Goal: Navigation & Orientation: Find specific page/section

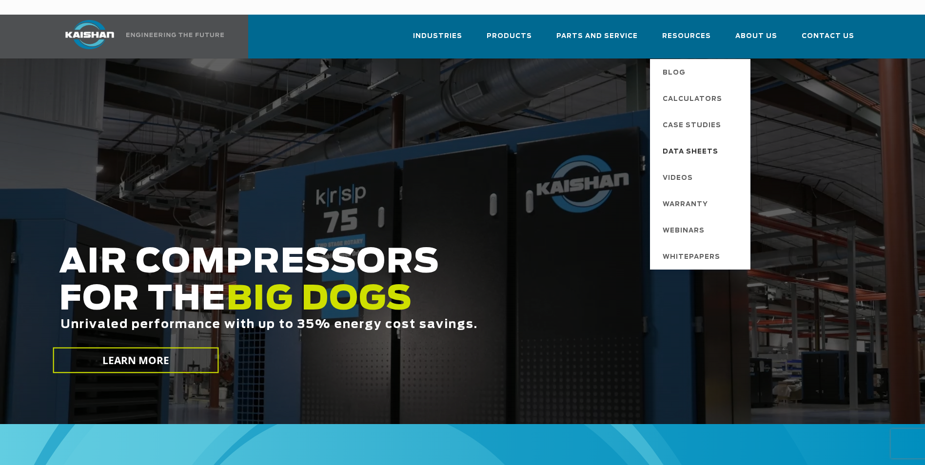
click at [702, 144] on span "Data Sheets" at bounding box center [691, 152] width 56 height 17
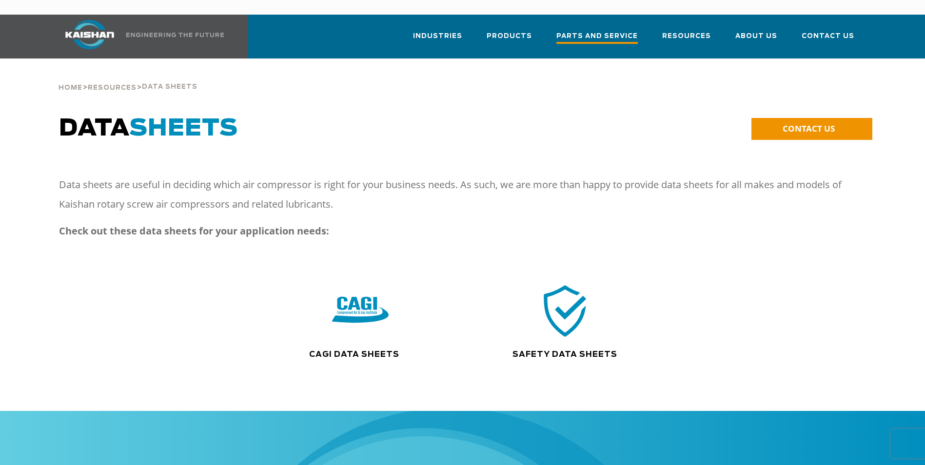
click at [587, 31] on span "Parts and Service" at bounding box center [596, 37] width 81 height 13
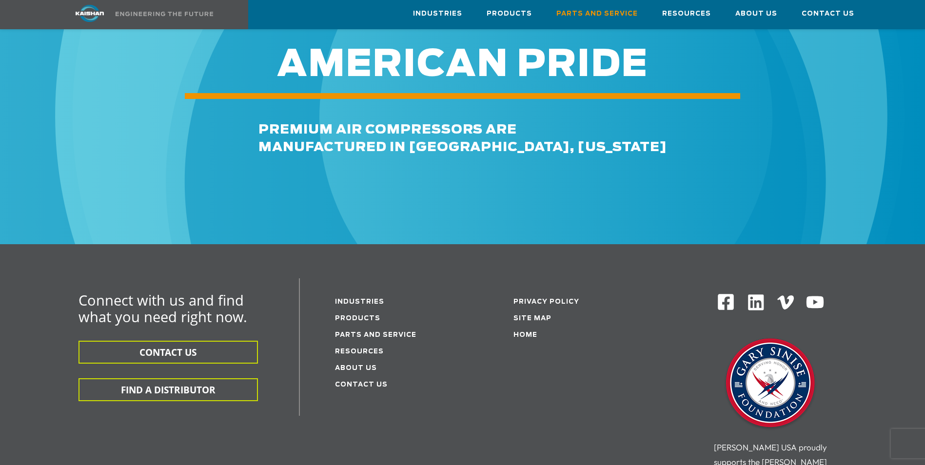
scroll to position [1121, 0]
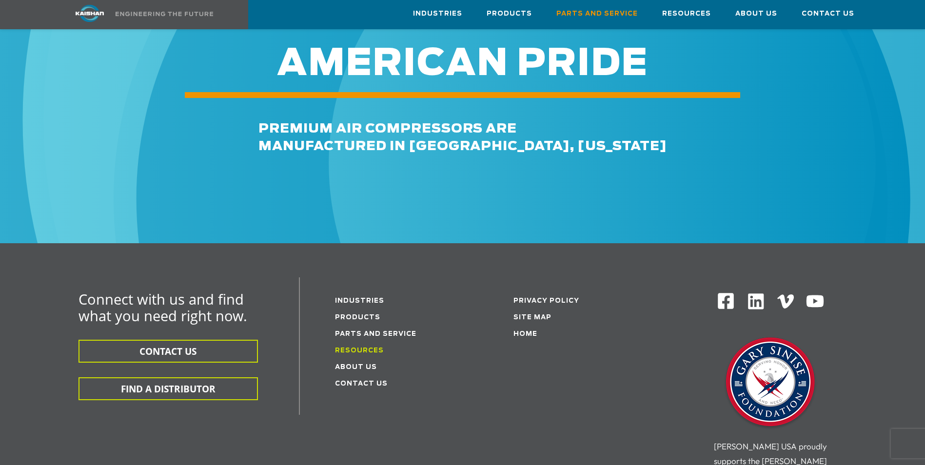
click at [365, 348] on link "Resources" at bounding box center [359, 351] width 49 height 6
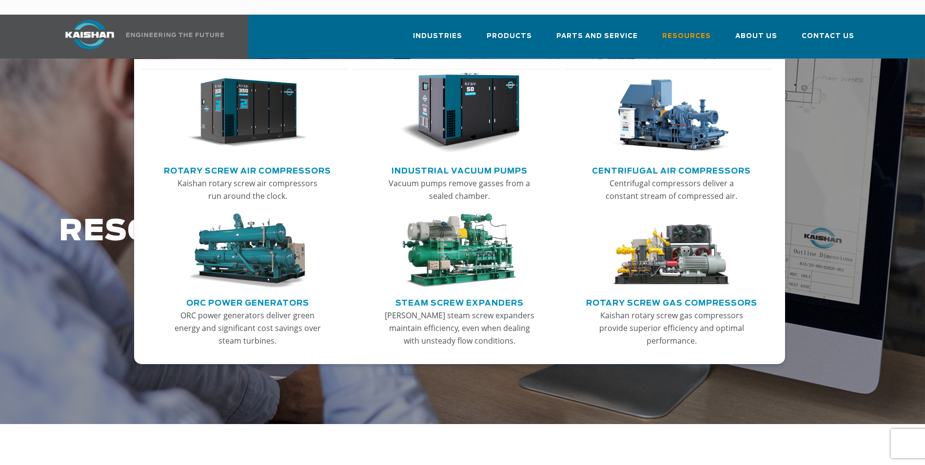
drag, startPoint x: 245, startPoint y: 101, endPoint x: 241, endPoint y: 107, distance: 6.8
click at [243, 101] on img "Main menu" at bounding box center [247, 113] width 120 height 81
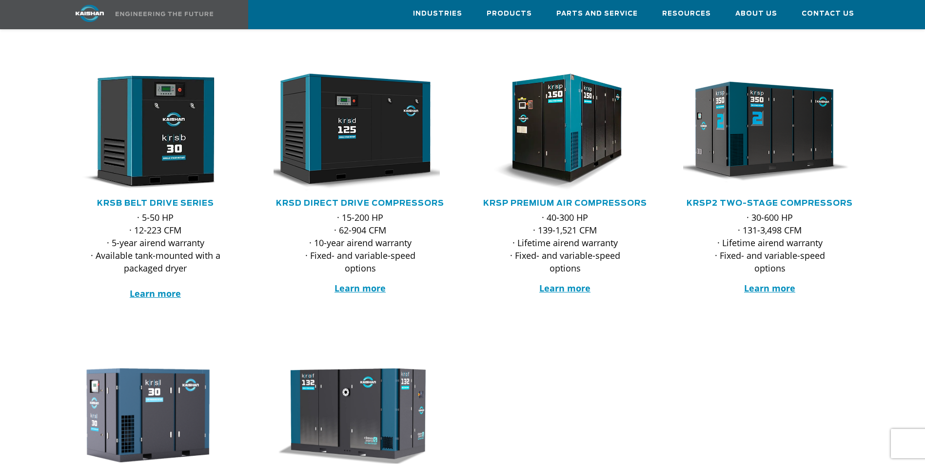
scroll to position [146, 0]
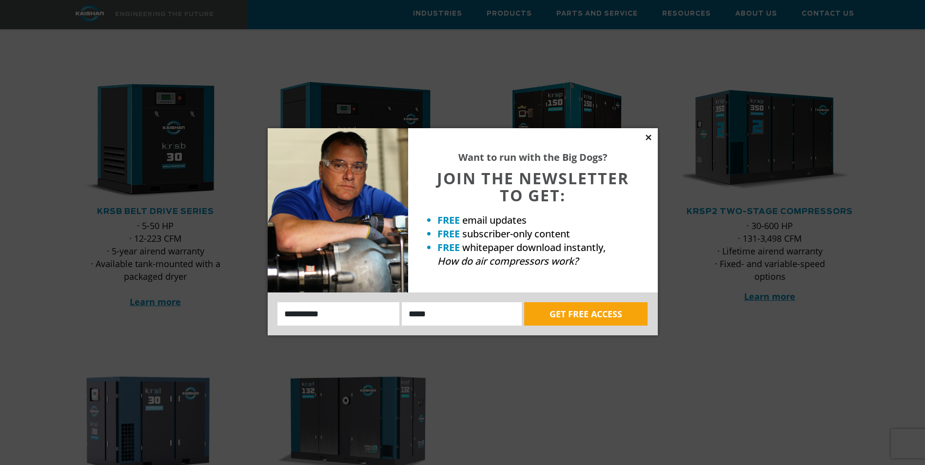
click at [644, 137] on div "Want to run with the Big Dogs? JOIN THE NEWSLETTER TO GET: FREE email updates F…" at bounding box center [463, 231] width 390 height 207
drag, startPoint x: 644, startPoint y: 137, endPoint x: 648, endPoint y: 140, distance: 5.2
click at [648, 140] on icon at bounding box center [648, 137] width 9 height 9
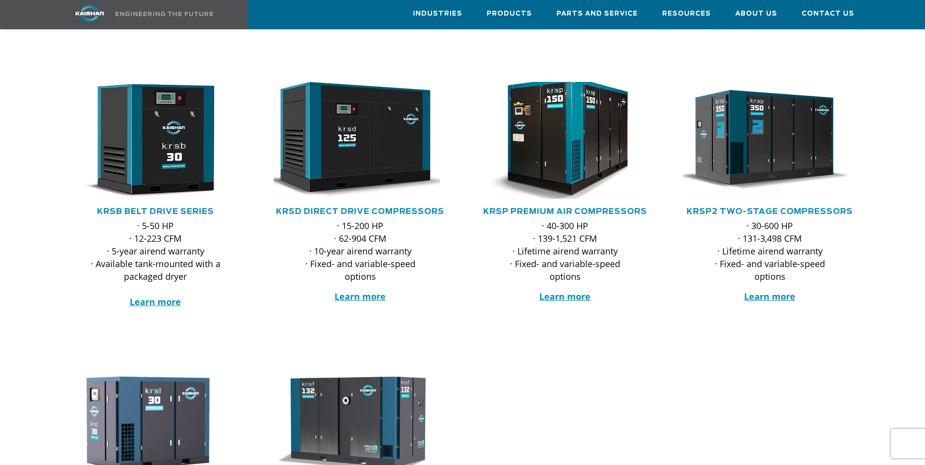
click at [574, 148] on img at bounding box center [557, 140] width 191 height 129
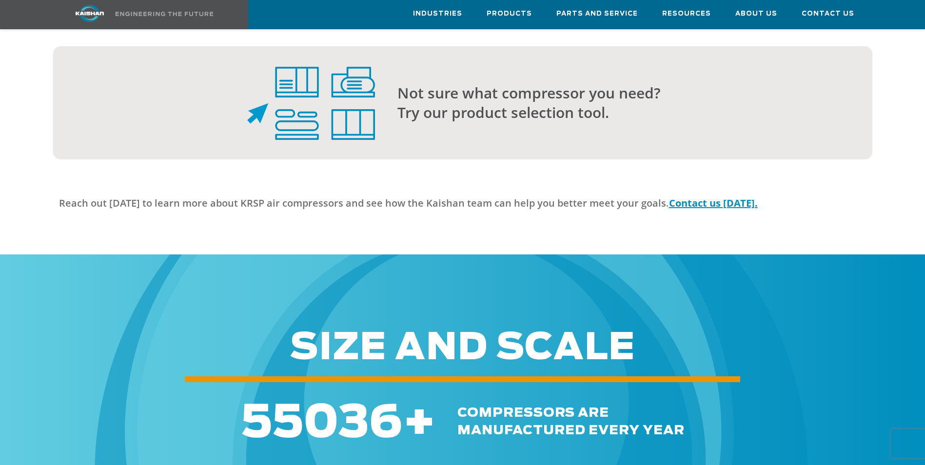
scroll to position [2779, 0]
